Goal: Navigation & Orientation: Find specific page/section

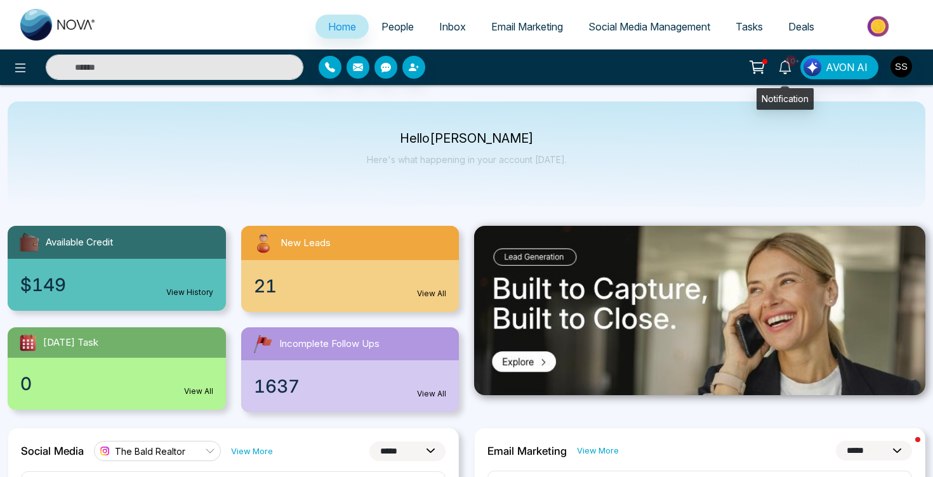
select select "*"
click at [786, 62] on link "10+" at bounding box center [785, 66] width 30 height 22
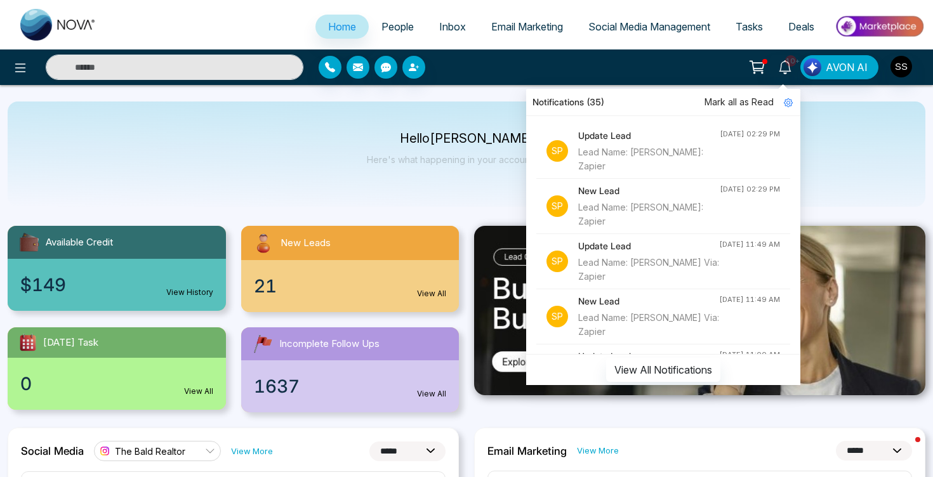
click at [917, 70] on div "10+ Notifications (35) Mark all as Read Sp Update Lead Lead Name: [PERSON_NAME]…" at bounding box center [739, 67] width 374 height 24
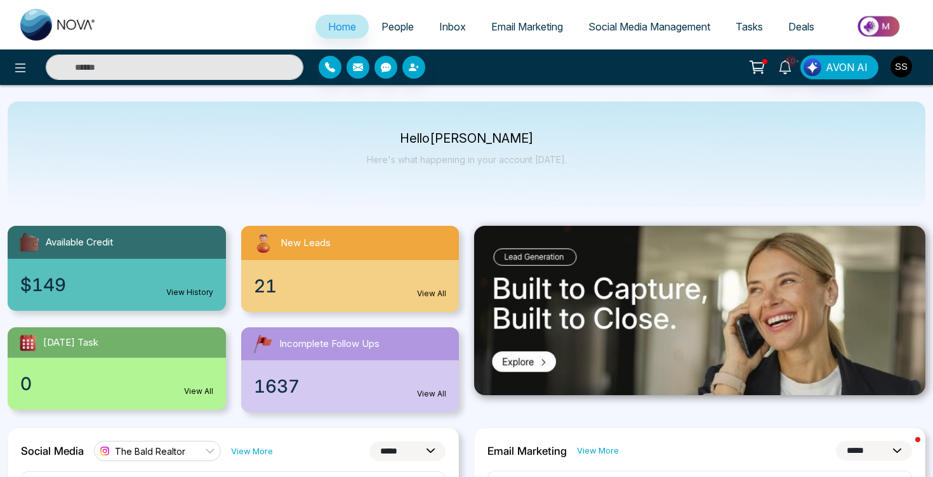
click at [908, 66] on img "button" at bounding box center [901, 67] width 22 height 22
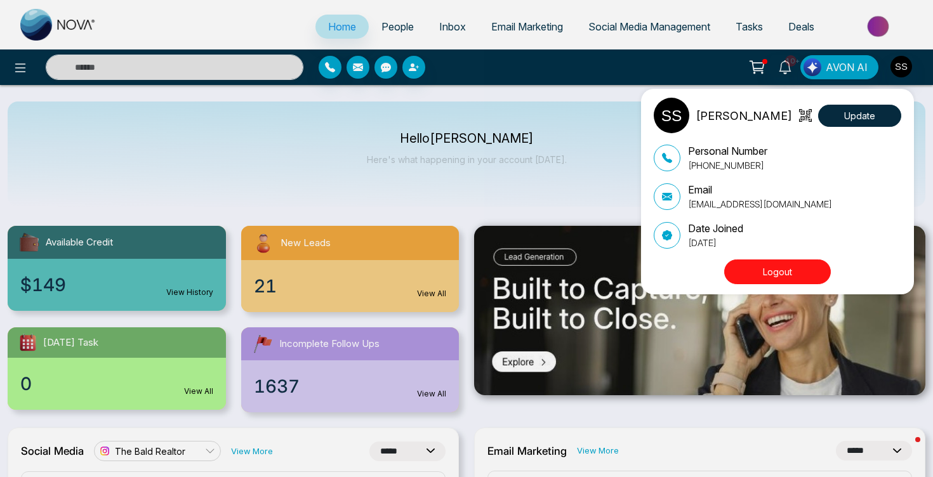
click at [908, 66] on div "[PERSON_NAME] Update Personal Number [PHONE_NUMBER] Email [EMAIL_ADDRESS][DOMAI…" at bounding box center [466, 238] width 933 height 477
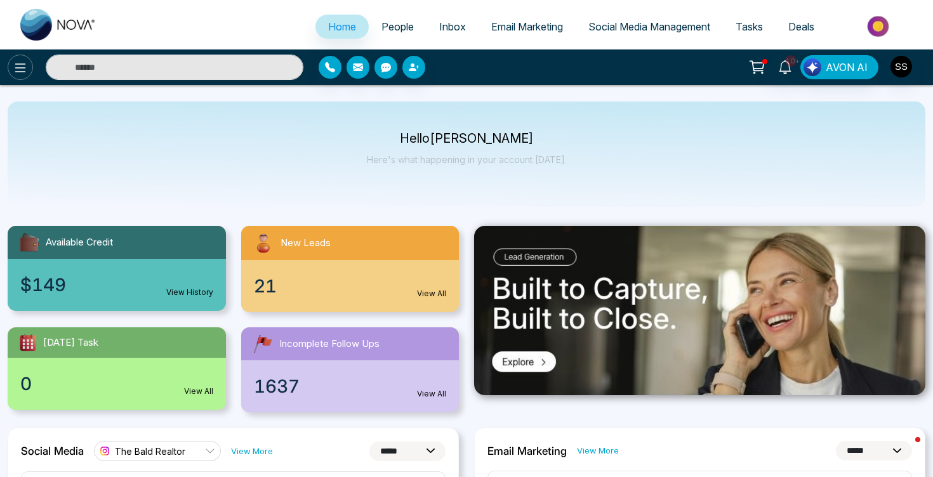
click at [17, 60] on icon at bounding box center [20, 67] width 15 height 15
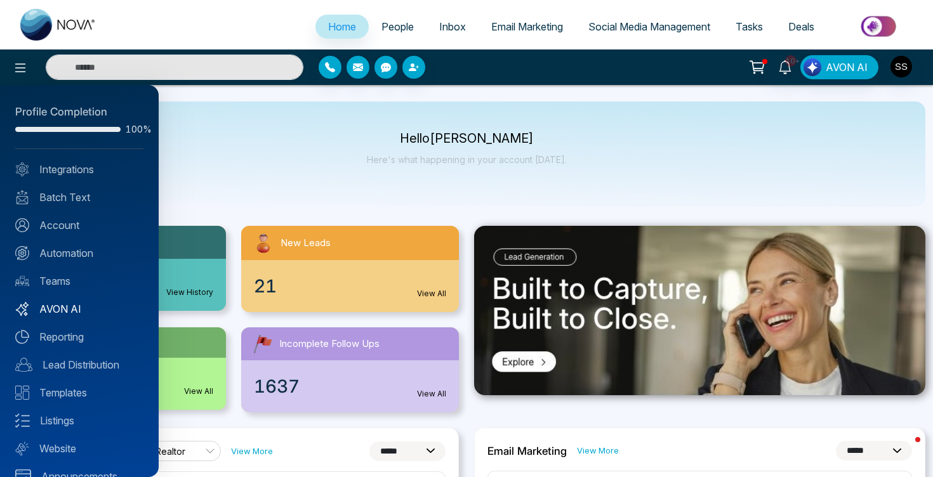
scroll to position [22, 0]
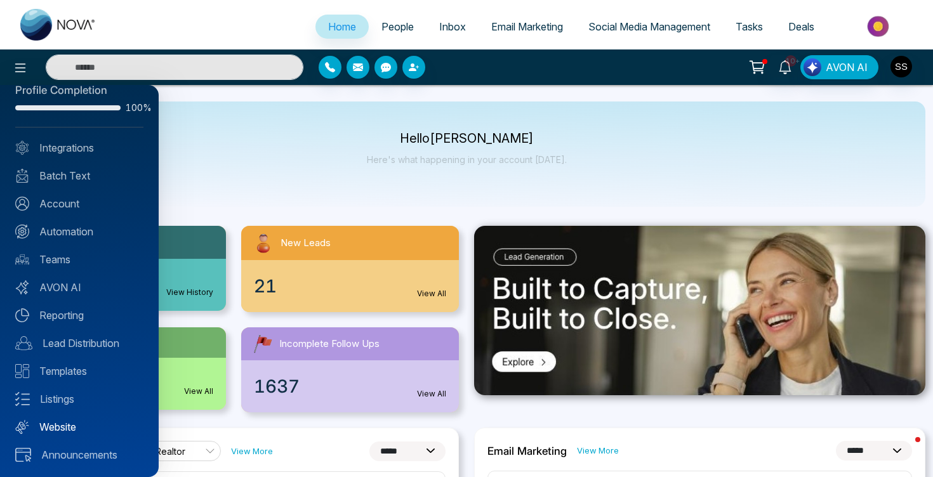
click at [61, 420] on link "Website" at bounding box center [79, 427] width 128 height 15
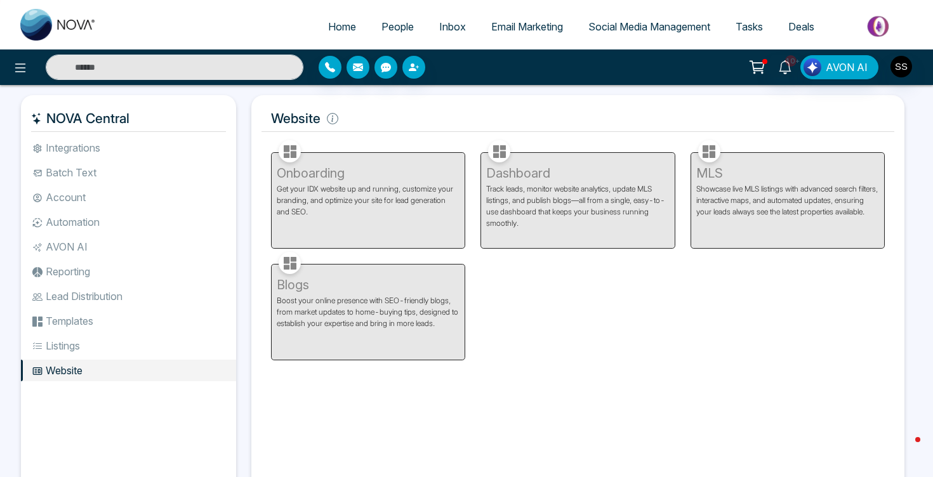
click at [58, 379] on li "Website" at bounding box center [128, 371] width 215 height 22
click at [21, 59] on button at bounding box center [20, 67] width 25 height 25
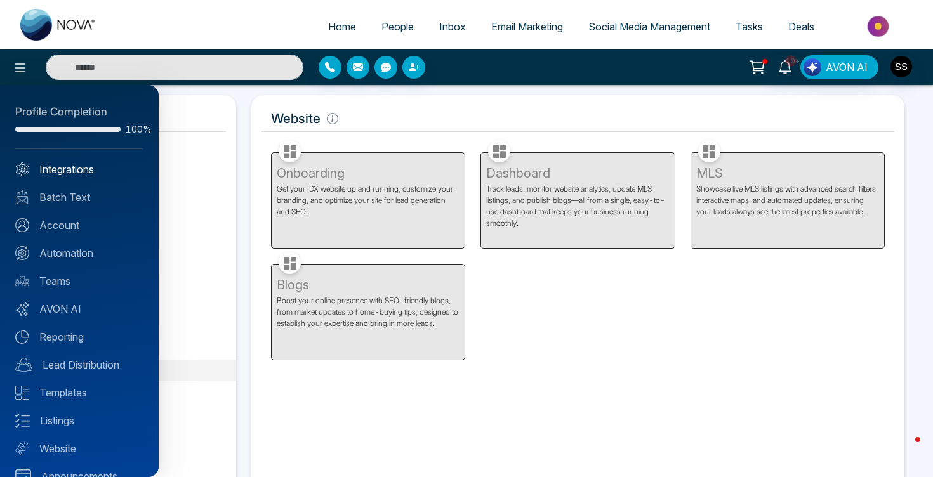
click at [59, 175] on link "Integrations" at bounding box center [79, 169] width 128 height 15
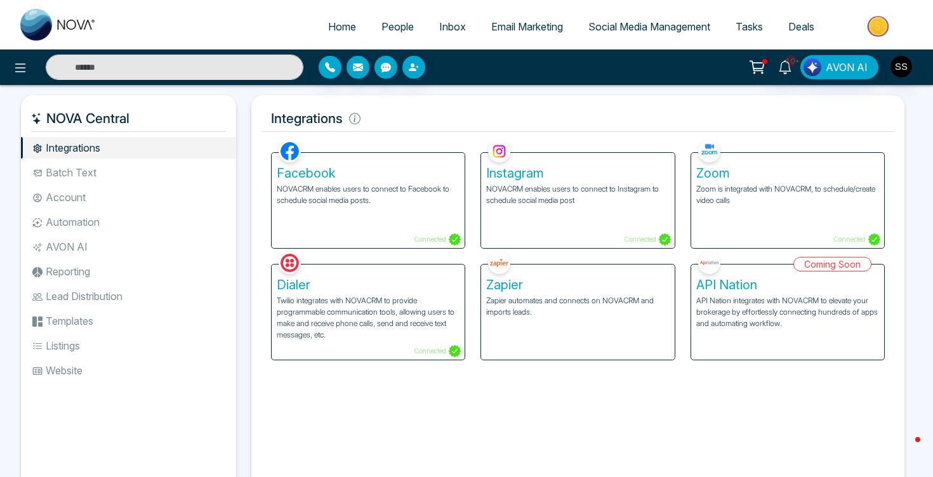
click at [337, 18] on link "Home" at bounding box center [341, 27] width 53 height 24
select select "*"
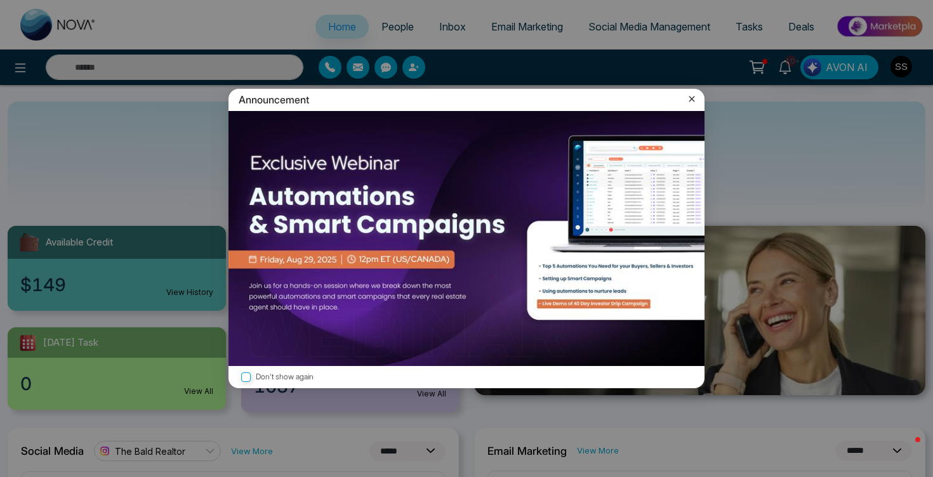
click at [688, 95] on icon at bounding box center [691, 99] width 13 height 13
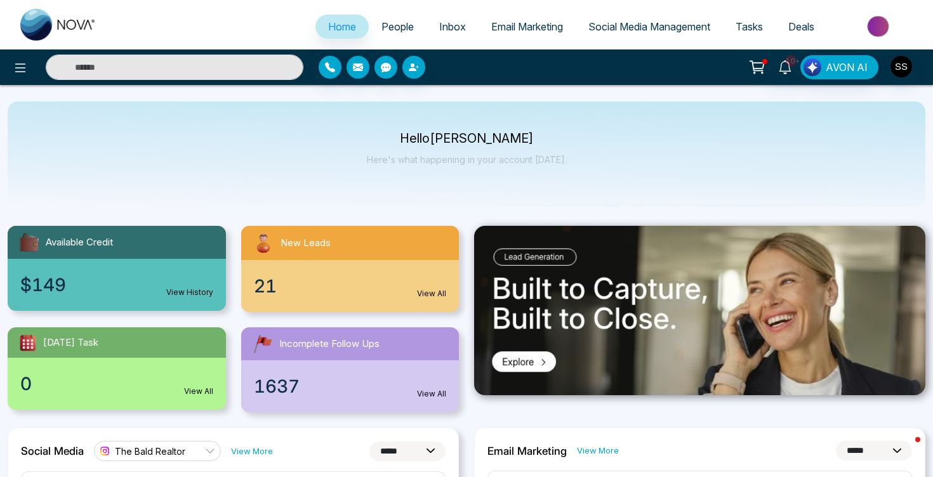
click at [656, 23] on span "Social Media Management" at bounding box center [649, 26] width 122 height 13
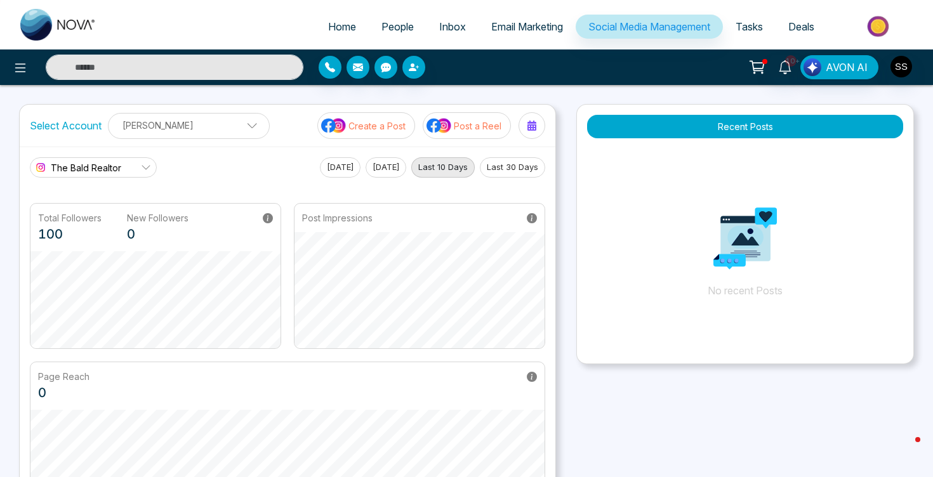
click at [144, 168] on icon at bounding box center [146, 167] width 10 height 10
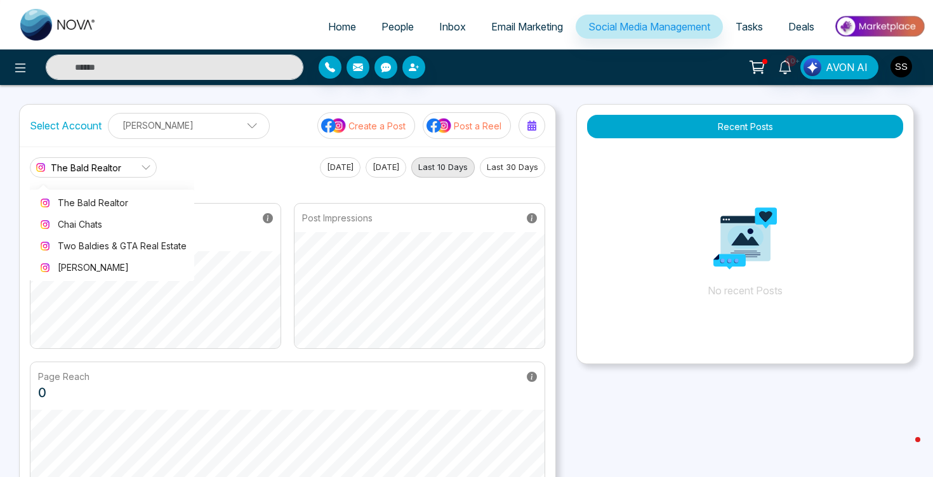
click at [182, 159] on div "The Bald Realtor The Bald Realtor Chai Chats Two Baldies & GTA Real Estate [PER…" at bounding box center [287, 167] width 515 height 20
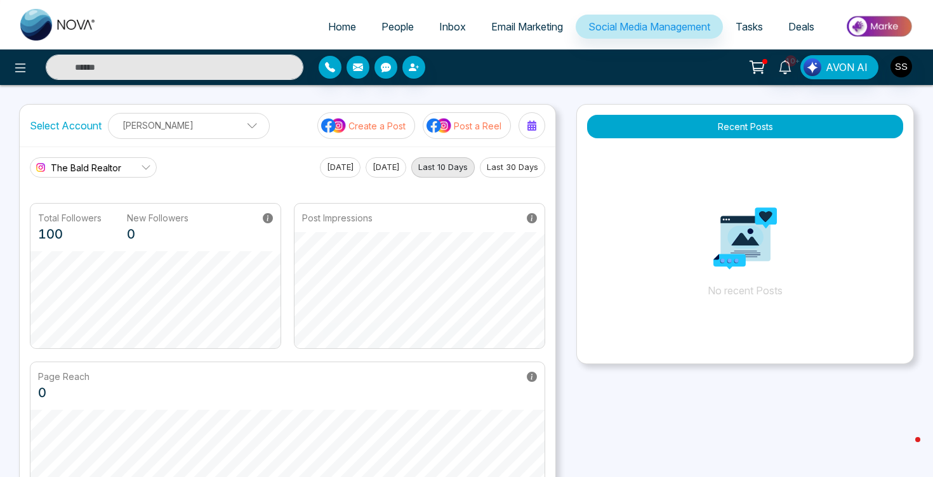
click at [536, 18] on link "Email Marketing" at bounding box center [527, 27] width 97 height 24
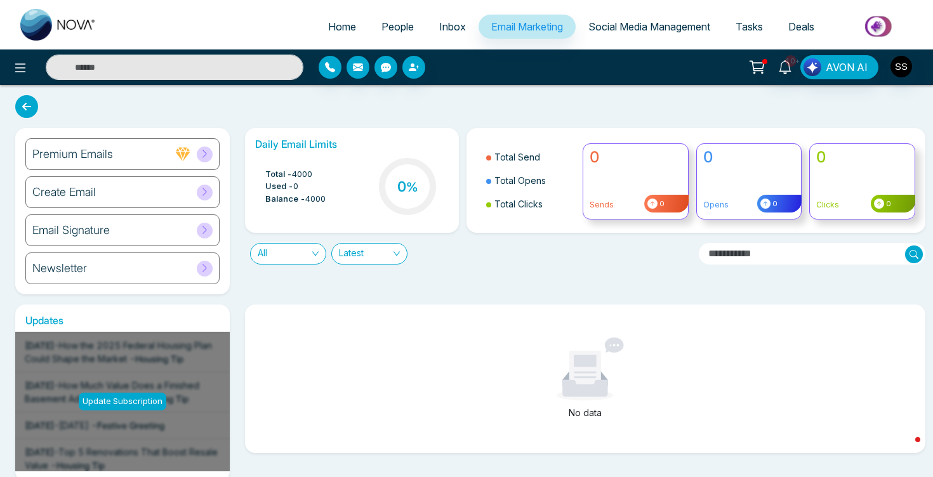
click at [444, 37] on link "Inbox" at bounding box center [453, 27] width 52 height 24
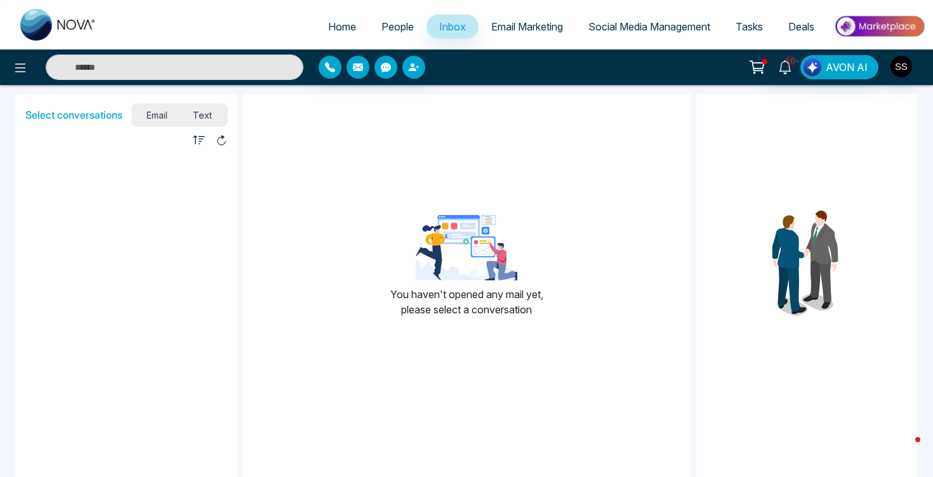
click at [389, 30] on span "People" at bounding box center [397, 26] width 32 height 13
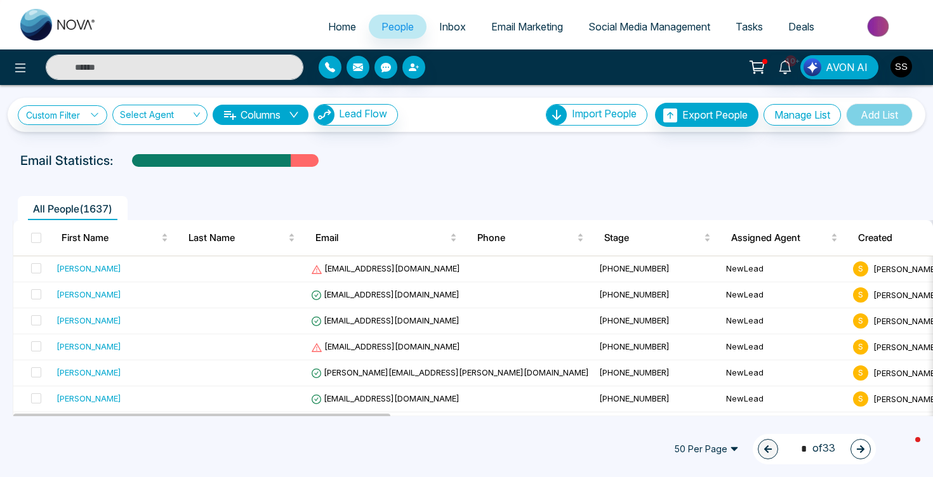
click at [328, 31] on span "Home" at bounding box center [342, 26] width 28 height 13
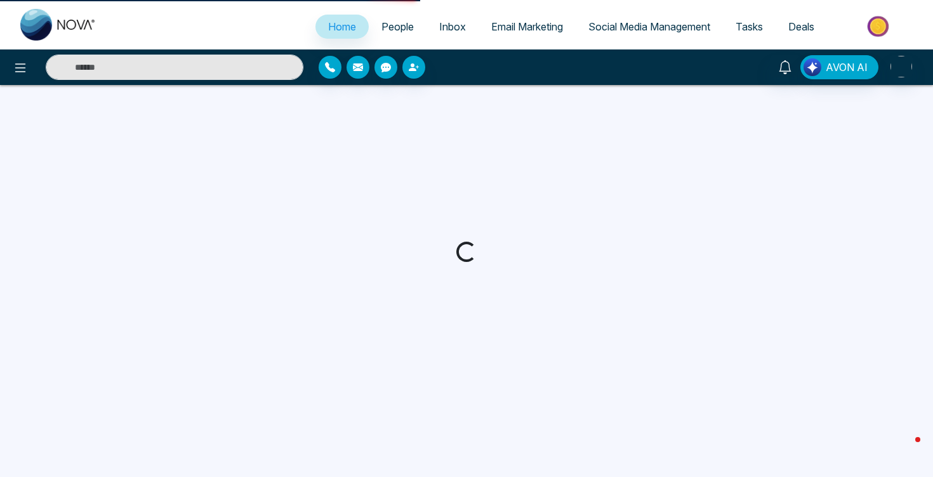
select select "*"
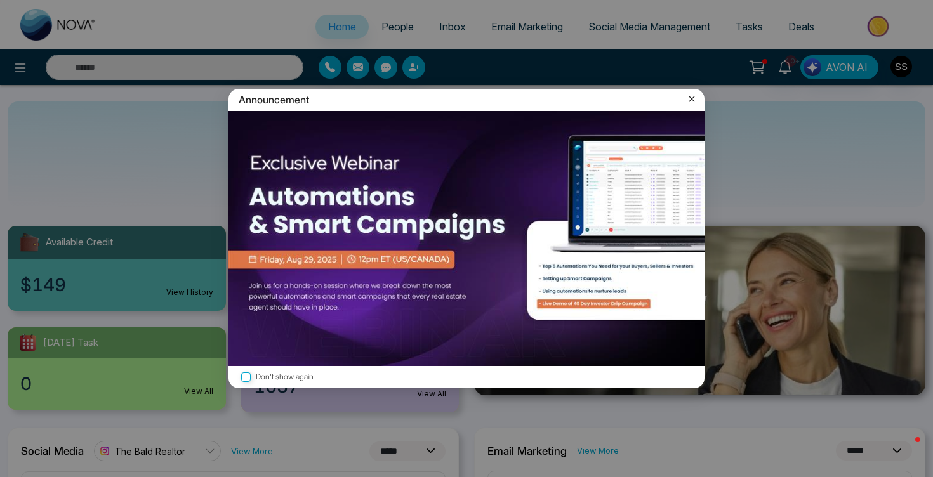
click at [693, 99] on icon at bounding box center [691, 99] width 13 height 13
